Goal: Navigation & Orientation: Find specific page/section

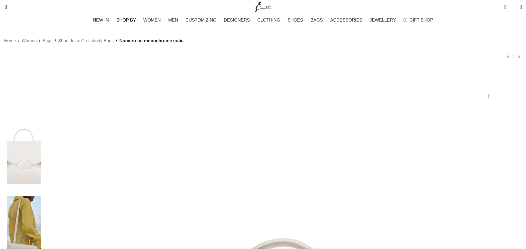
click at [138, 18] on link "SHOP BY" at bounding box center [127, 20] width 22 height 11
click at [136, 20] on span "SHOP BY" at bounding box center [126, 19] width 20 height 5
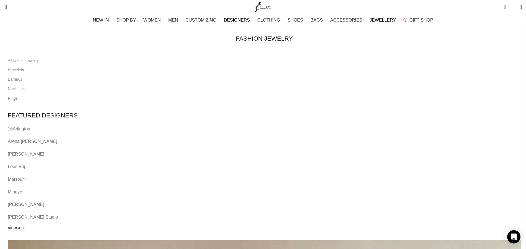
click at [369, 20] on span "JEWELLERY" at bounding box center [382, 19] width 26 height 5
